Goal: Task Accomplishment & Management: Use online tool/utility

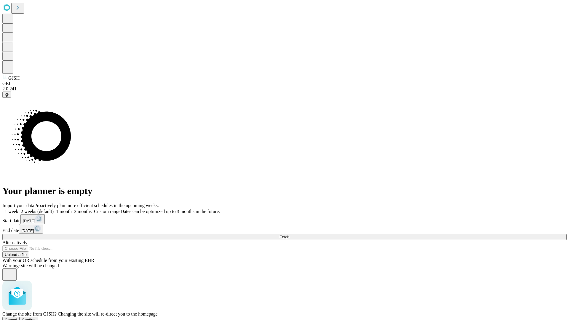
click at [36, 318] on span "Confirm" at bounding box center [29, 320] width 14 height 4
click at [54, 209] on label "2 weeks (default)" at bounding box center [35, 211] width 35 height 5
click at [289, 235] on span "Fetch" at bounding box center [284, 237] width 10 height 4
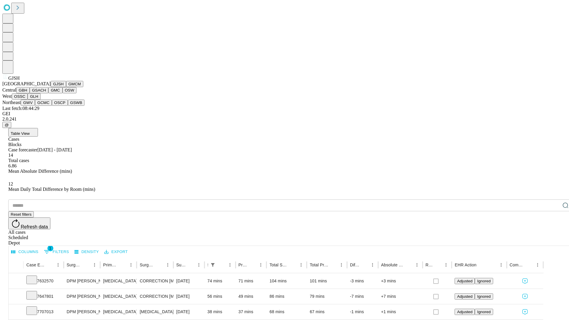
click at [66, 87] on button "GMCM" at bounding box center [74, 84] width 17 height 6
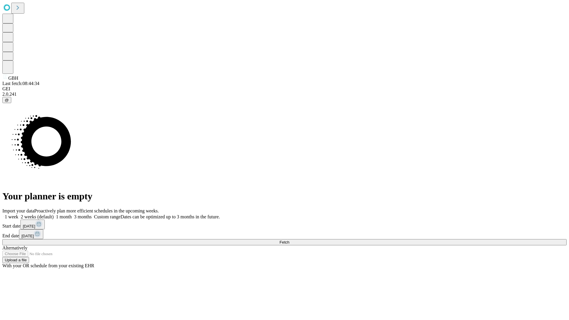
click at [54, 214] on label "2 weeks (default)" at bounding box center [35, 216] width 35 height 5
click at [289, 240] on span "Fetch" at bounding box center [284, 242] width 10 height 4
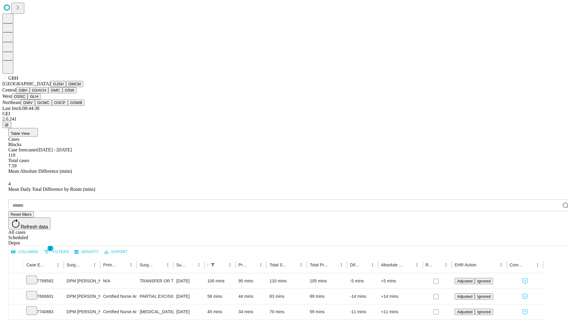
click at [46, 93] on button "GSACH" at bounding box center [39, 90] width 19 height 6
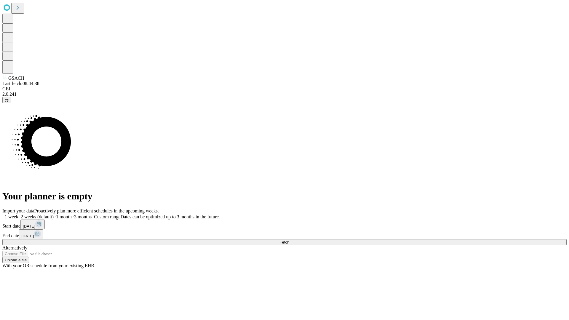
click at [289, 240] on span "Fetch" at bounding box center [284, 242] width 10 height 4
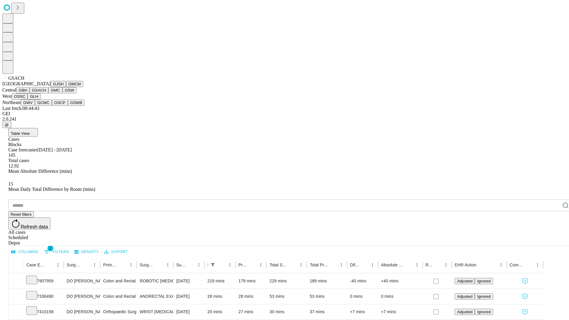
click at [48, 93] on button "GMC" at bounding box center [55, 90] width 14 height 6
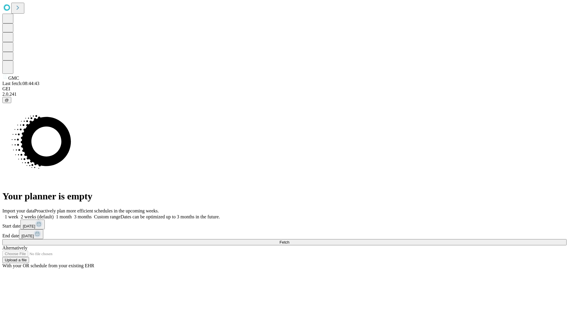
click at [289, 240] on span "Fetch" at bounding box center [284, 242] width 10 height 4
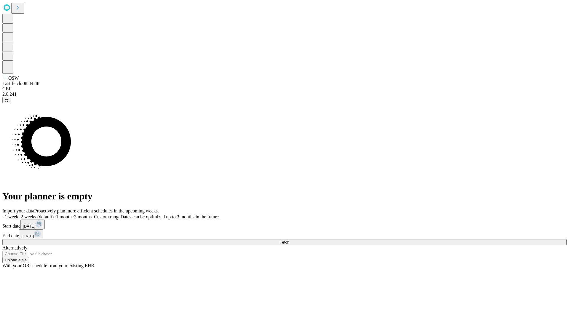
click at [289, 240] on span "Fetch" at bounding box center [284, 242] width 10 height 4
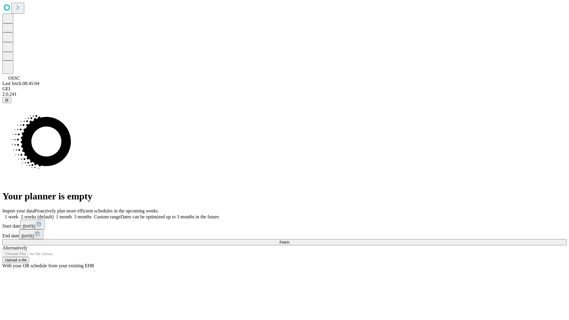
click at [54, 214] on label "2 weeks (default)" at bounding box center [35, 216] width 35 height 5
click at [289, 240] on span "Fetch" at bounding box center [284, 242] width 10 height 4
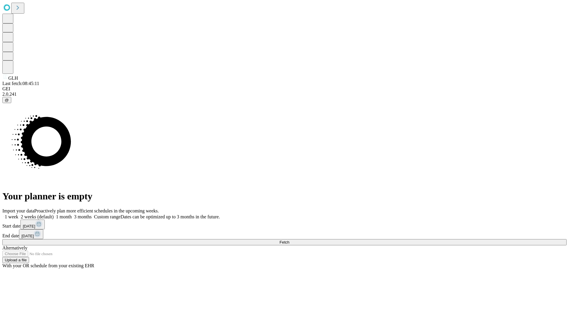
click at [54, 214] on label "2 weeks (default)" at bounding box center [35, 216] width 35 height 5
click at [289, 240] on span "Fetch" at bounding box center [284, 242] width 10 height 4
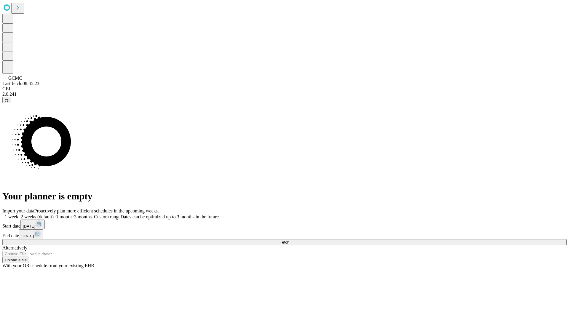
click at [54, 214] on label "2 weeks (default)" at bounding box center [35, 216] width 35 height 5
click at [289, 240] on span "Fetch" at bounding box center [284, 242] width 10 height 4
